Goal: Information Seeking & Learning: Learn about a topic

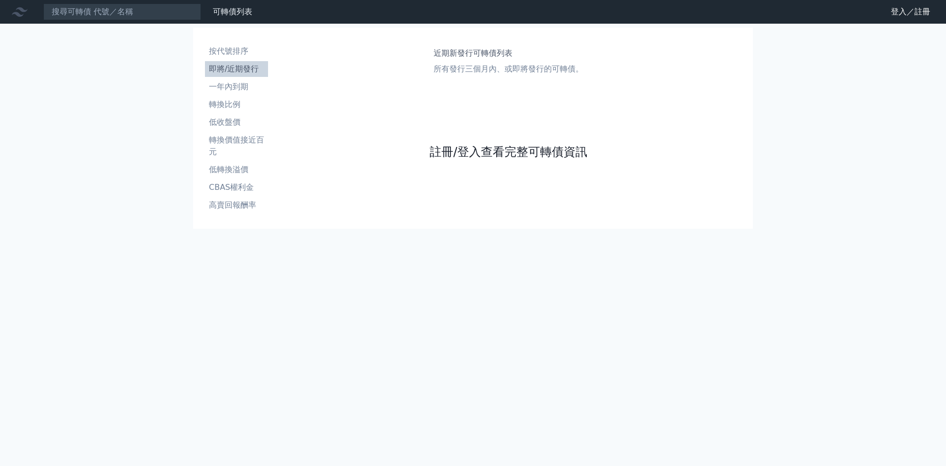
click at [501, 152] on link "註冊/登入查看完整可轉債資訊" at bounding box center [509, 152] width 158 height 16
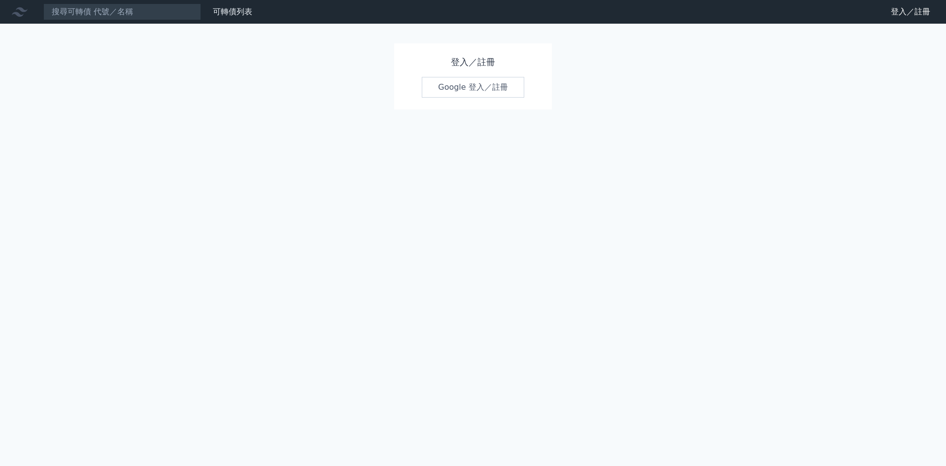
click at [478, 85] on link "Google 登入／註冊" at bounding box center [473, 87] width 103 height 21
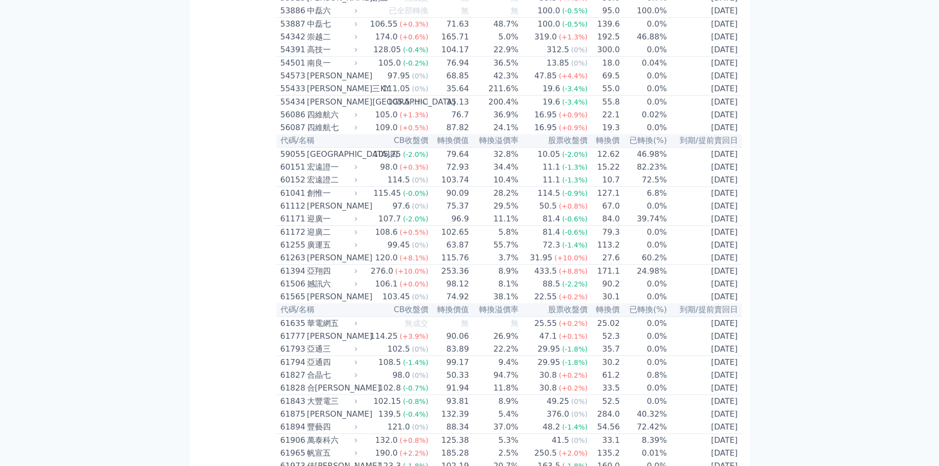
scroll to position [3549, 0]
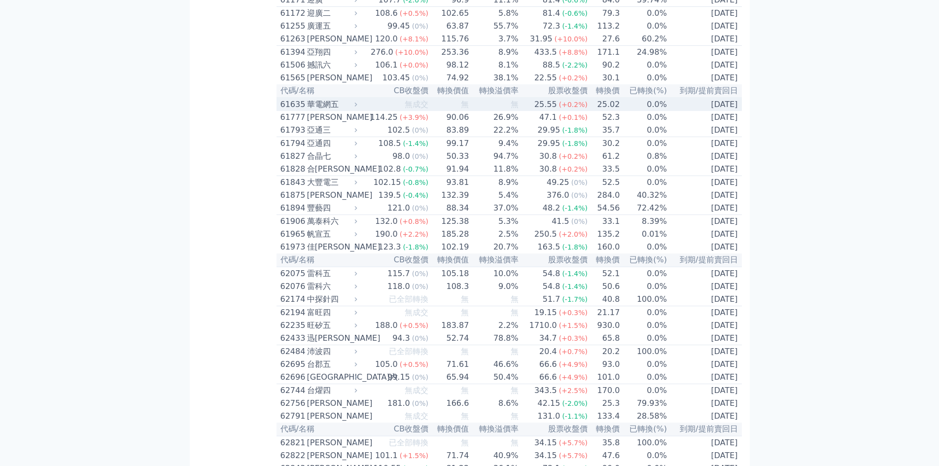
click at [324, 110] on div "華電網五" at bounding box center [331, 105] width 48 height 12
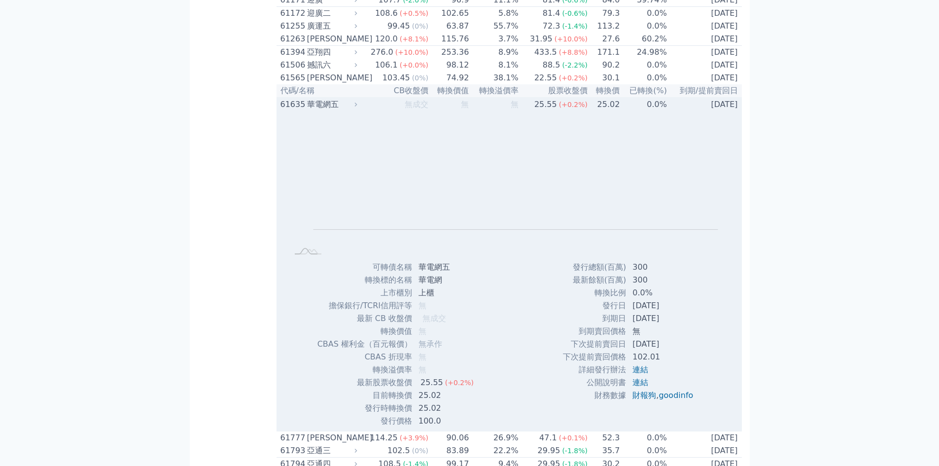
scroll to position [3812, 0]
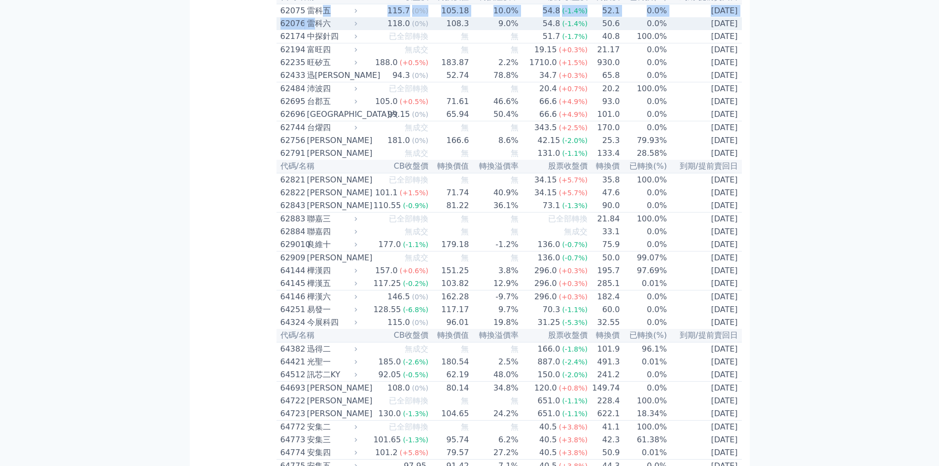
drag, startPoint x: 322, startPoint y: 295, endPoint x: 319, endPoint y: 308, distance: 13.1
click at [319, 30] on div "雷科六" at bounding box center [331, 24] width 48 height 12
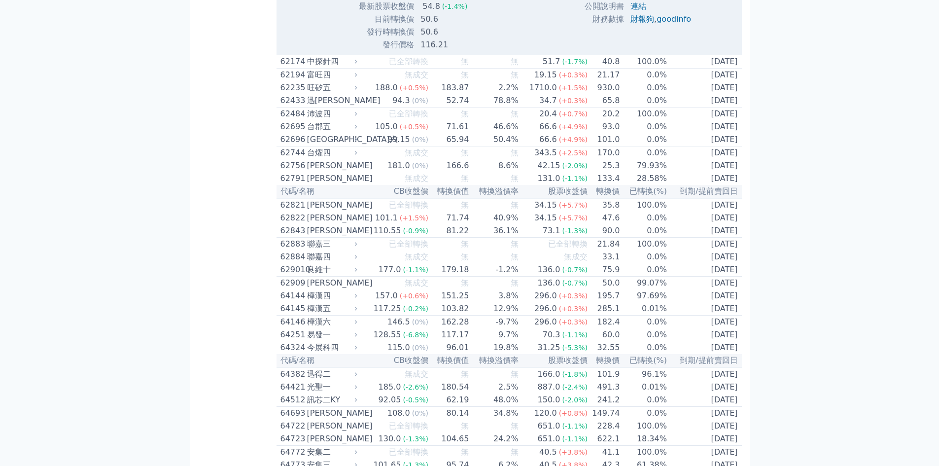
scroll to position [4075, 0]
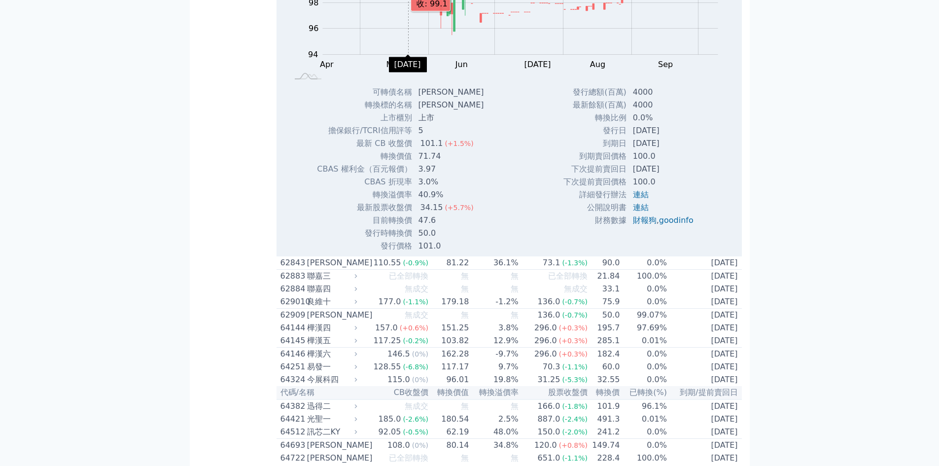
scroll to position [4206, 0]
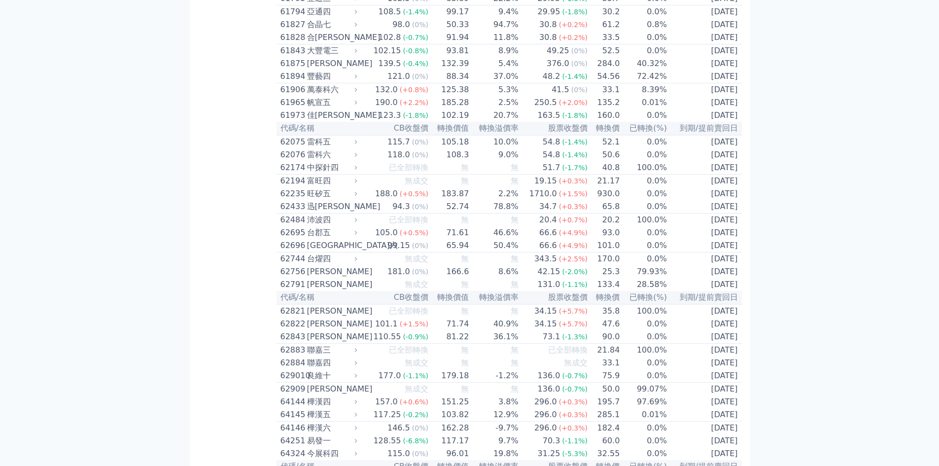
scroll to position [3549, 0]
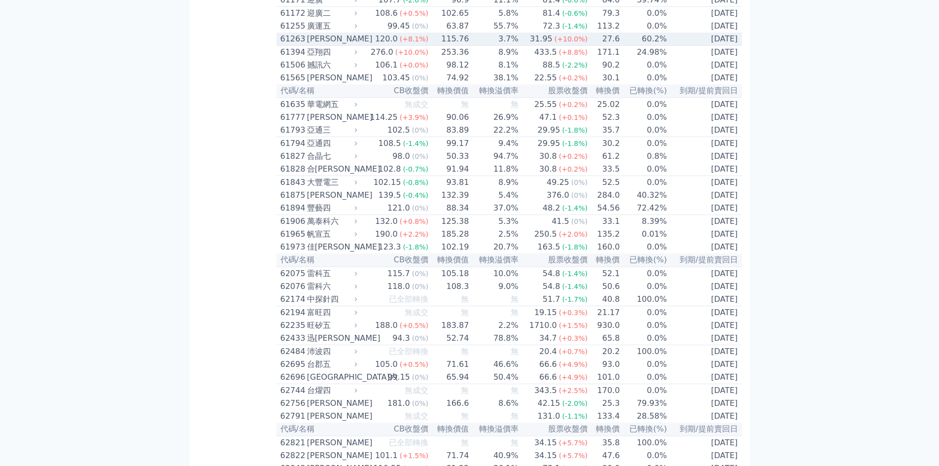
click at [297, 45] on div "61263" at bounding box center [292, 39] width 24 height 12
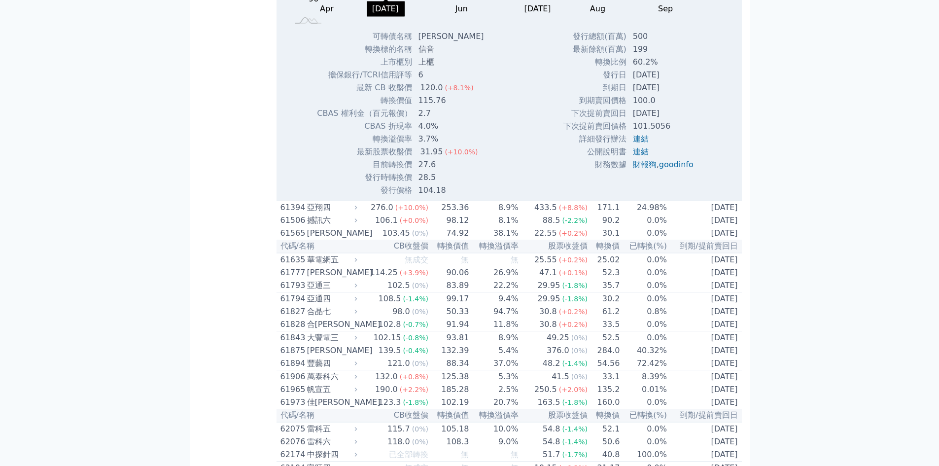
scroll to position [3812, 0]
